Goal: Navigation & Orientation: Find specific page/section

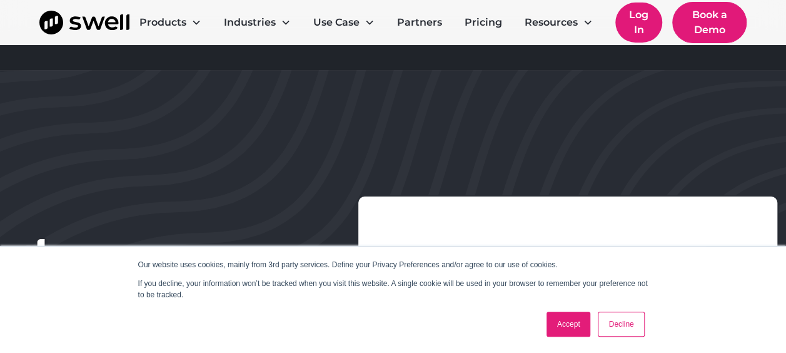
click at [641, 15] on link "Log In" at bounding box center [639, 23] width 48 height 40
click at [628, 18] on link "Log In" at bounding box center [639, 23] width 48 height 40
click at [570, 326] on link "Accept" at bounding box center [568, 323] width 44 height 25
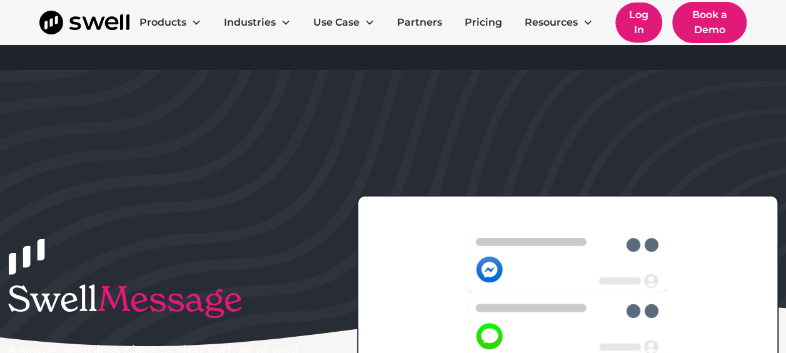
click at [644, 23] on link "Log In" at bounding box center [639, 23] width 48 height 40
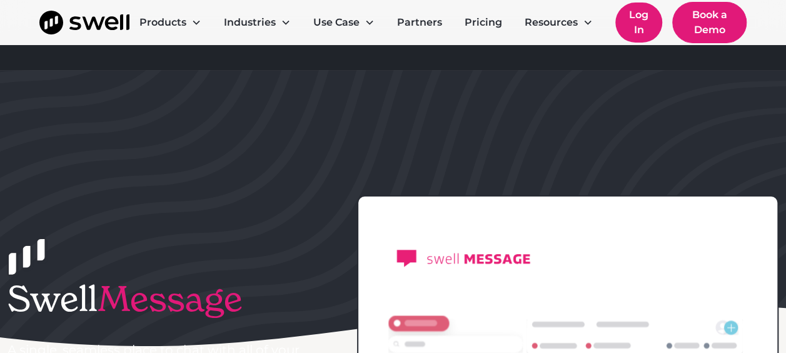
click at [638, 22] on link "Log In" at bounding box center [639, 23] width 48 height 40
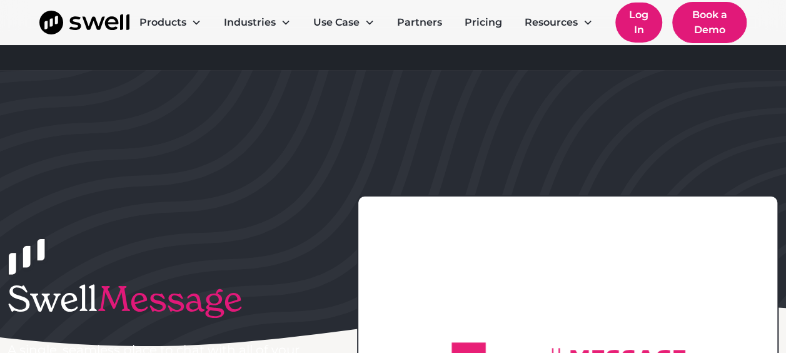
click at [638, 14] on link "Log In" at bounding box center [639, 23] width 48 height 40
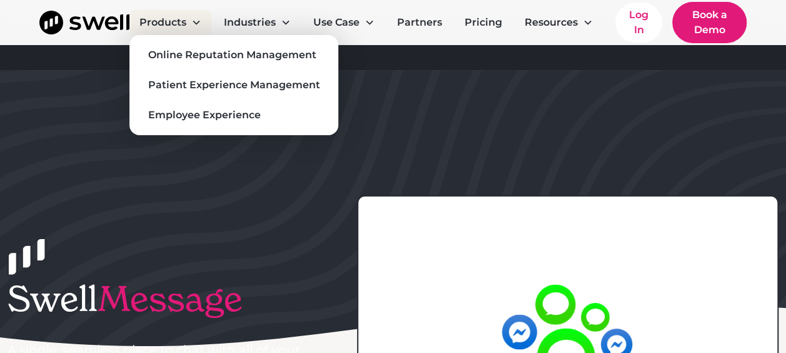
click at [149, 21] on div "Products" at bounding box center [162, 22] width 47 height 15
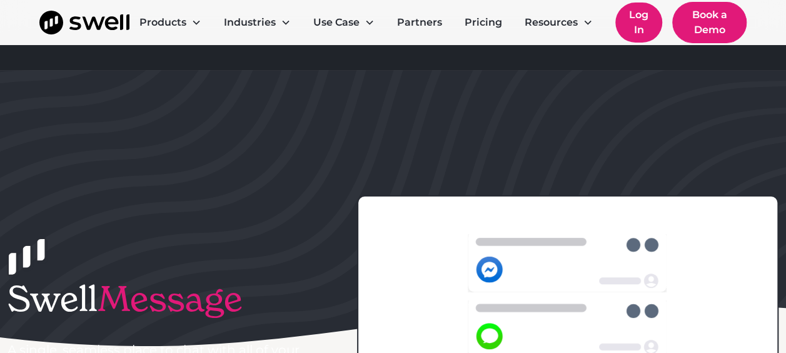
click at [630, 23] on link "Log In" at bounding box center [639, 23] width 48 height 40
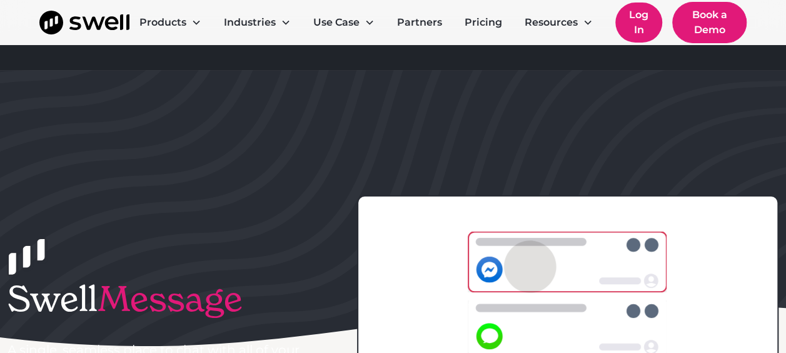
click at [630, 23] on link "Log In" at bounding box center [639, 23] width 48 height 40
click at [631, 23] on link "Log In" at bounding box center [639, 23] width 48 height 40
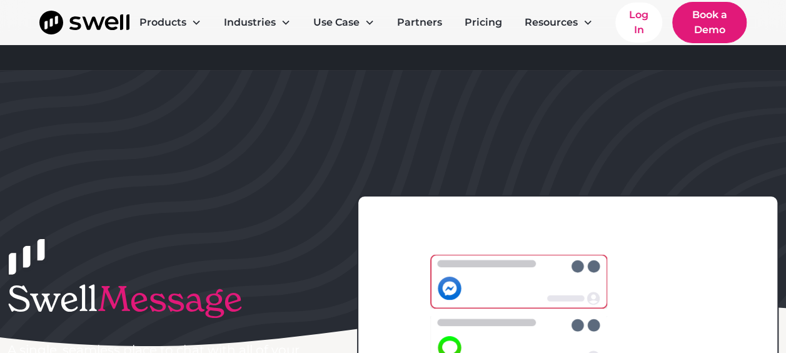
click at [623, 47] on div "Medium length banner heading goes here" at bounding box center [408, 57] width 731 height 25
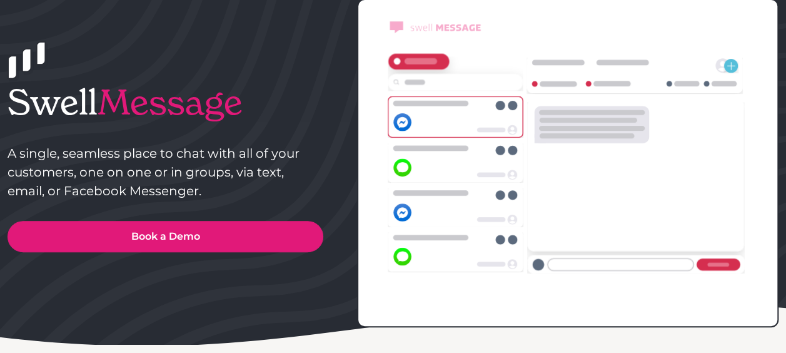
scroll to position [250, 0]
